Goal: Information Seeking & Learning: Check status

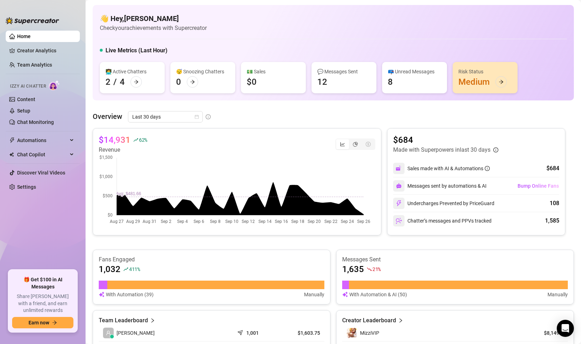
click at [217, 20] on div "👋 Hey, [PERSON_NAME] Check your achievements with Supercreator" at bounding box center [333, 23] width 467 height 19
click at [57, 230] on ul "Home Creator Analytics Team Analytics Izzy AI Chatter Content Setup Chat Monito…" at bounding box center [43, 147] width 74 height 239
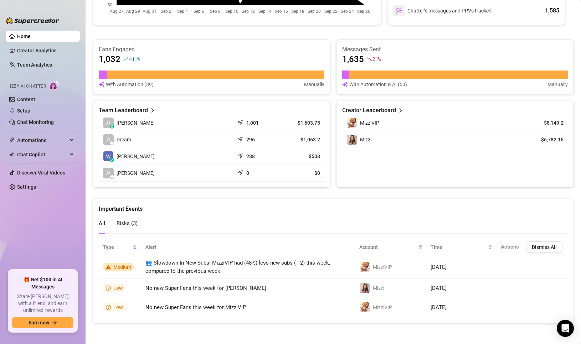
scroll to position [211, 0]
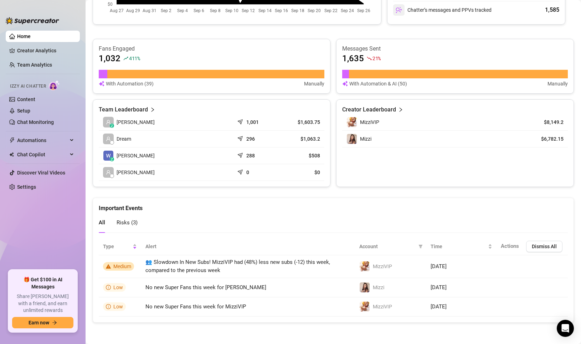
click at [31, 232] on ul "Home Creator Analytics Team Analytics Izzy AI Chatter Content Setup Chat Monito…" at bounding box center [43, 147] width 74 height 239
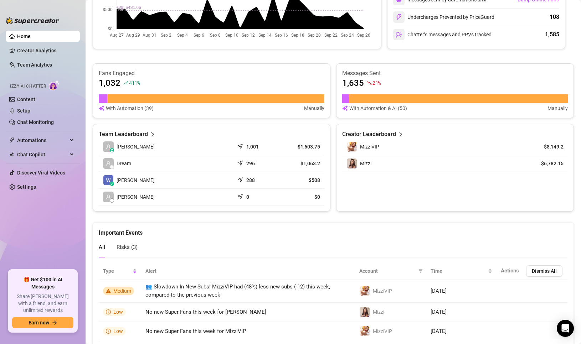
scroll to position [0, 0]
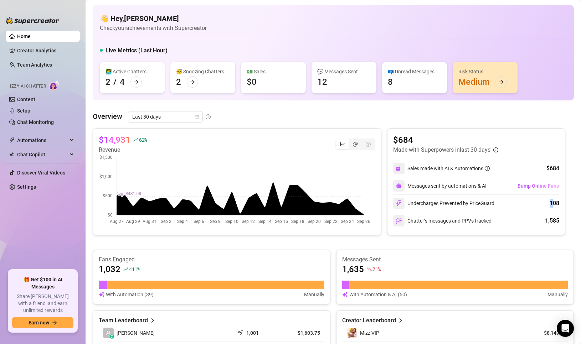
drag, startPoint x: 548, startPoint y: 204, endPoint x: 520, endPoint y: 207, distance: 27.6
click at [520, 207] on div "Undercharges Prevented by PriceGuard 108" at bounding box center [476, 203] width 166 height 17
click at [515, 206] on div "Undercharges Prevented by PriceGuard 108" at bounding box center [476, 203] width 166 height 17
click at [463, 206] on div "Undercharges Prevented by PriceGuard" at bounding box center [443, 203] width 101 height 11
